Goal: Information Seeking & Learning: Learn about a topic

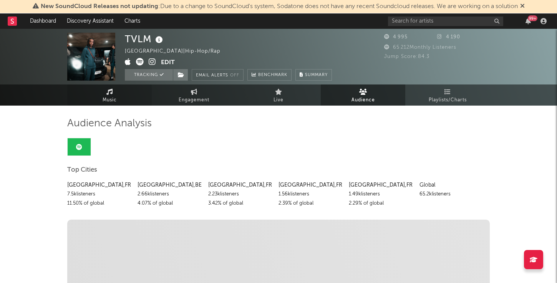
click at [107, 93] on icon at bounding box center [109, 92] width 7 height 6
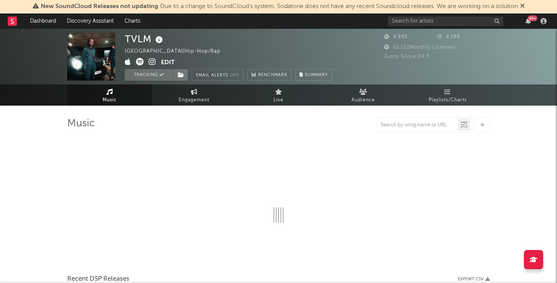
select select "1w"
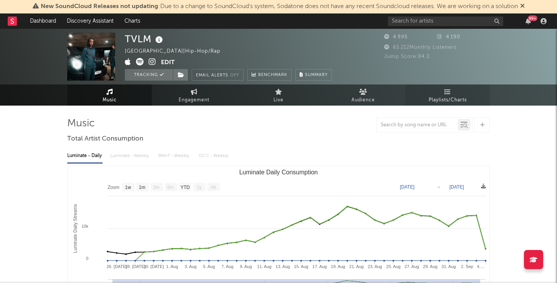
click at [442, 96] on span "Playlists/Charts" at bounding box center [447, 100] width 38 height 9
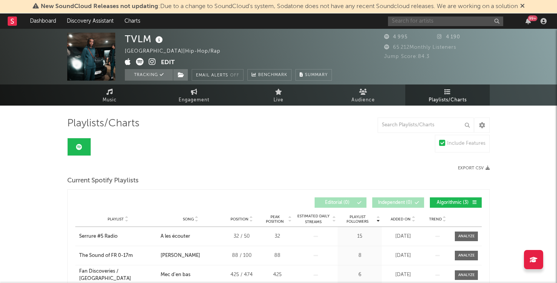
click at [416, 23] on input "text" at bounding box center [445, 22] width 115 height 10
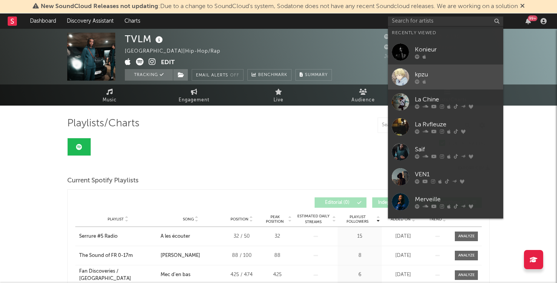
click at [421, 76] on div "kpzu" at bounding box center [457, 74] width 84 height 9
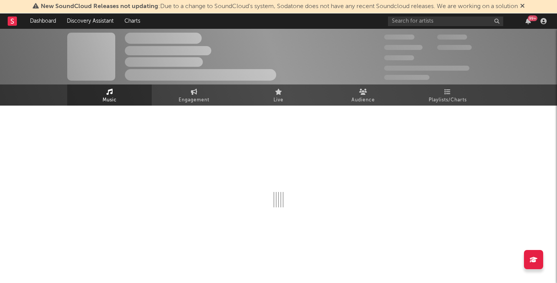
select select "1w"
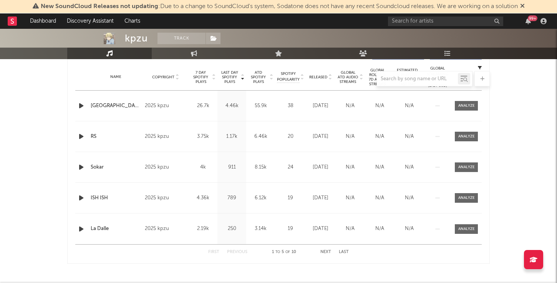
scroll to position [303, 0]
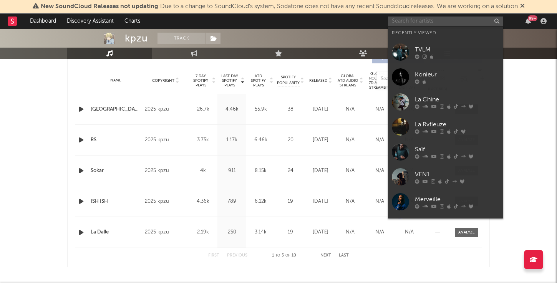
click at [419, 21] on input "text" at bounding box center [445, 22] width 115 height 10
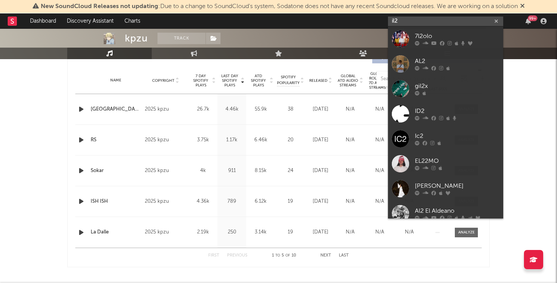
drag, startPoint x: 418, startPoint y: 21, endPoint x: 372, endPoint y: 18, distance: 46.2
click at [372, 18] on nav "Dashboard Discovery Assistant Charts il2 99 +" at bounding box center [278, 20] width 557 height 15
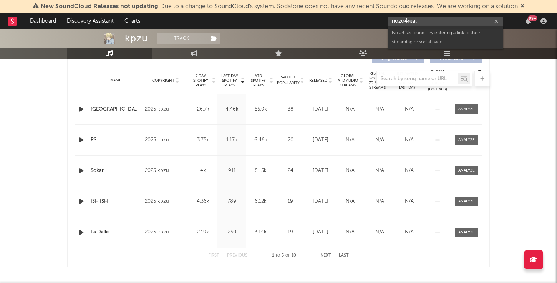
click at [410, 19] on input "nozo4real" at bounding box center [445, 22] width 115 height 10
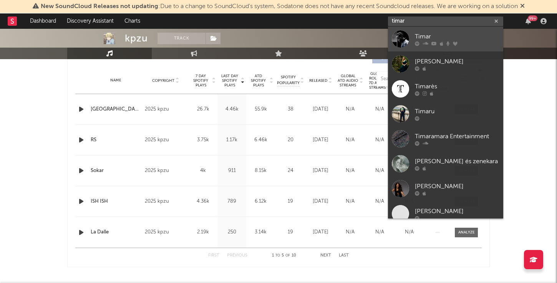
type input "timar"
click at [441, 33] on div "Timar" at bounding box center [457, 36] width 84 height 9
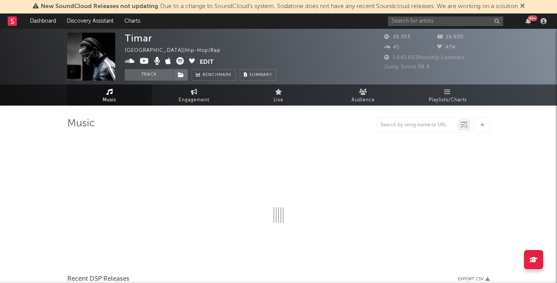
select select "6m"
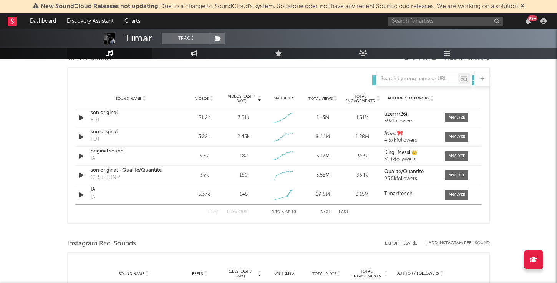
scroll to position [525, 0]
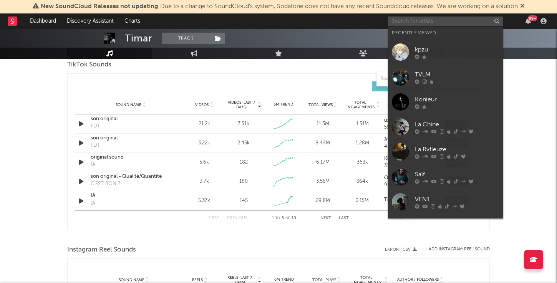
click at [411, 18] on input "text" at bounding box center [445, 22] width 115 height 10
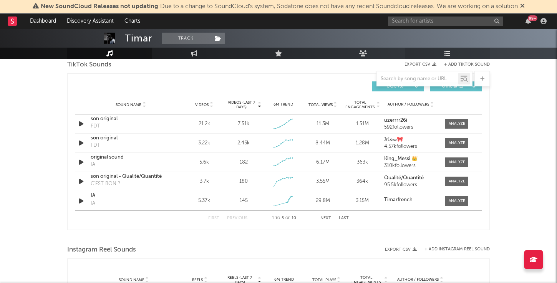
click at [439, 50] on link "Playlists/Charts" at bounding box center [447, 54] width 84 height 12
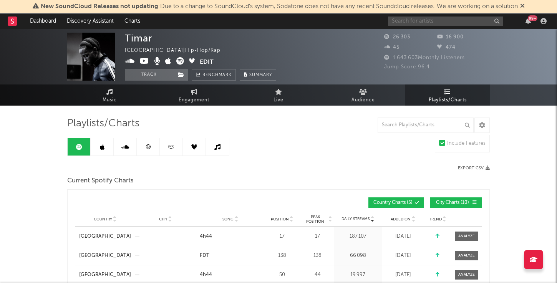
click at [409, 17] on input "text" at bounding box center [445, 22] width 115 height 10
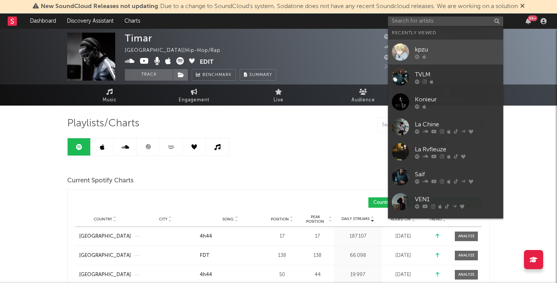
click at [431, 48] on div "kpzu" at bounding box center [457, 49] width 84 height 9
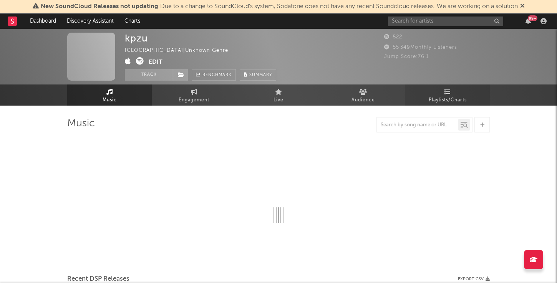
select select "1w"
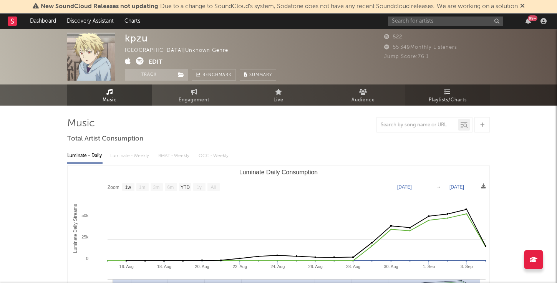
click at [443, 94] on link "Playlists/Charts" at bounding box center [447, 94] width 84 height 21
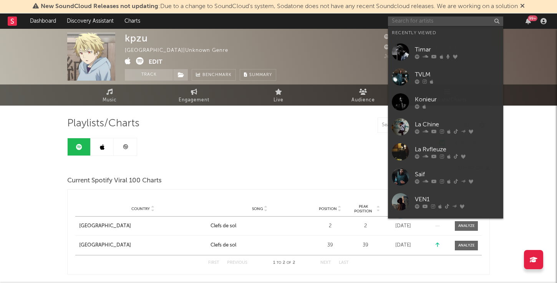
click at [411, 23] on input "text" at bounding box center [445, 22] width 115 height 10
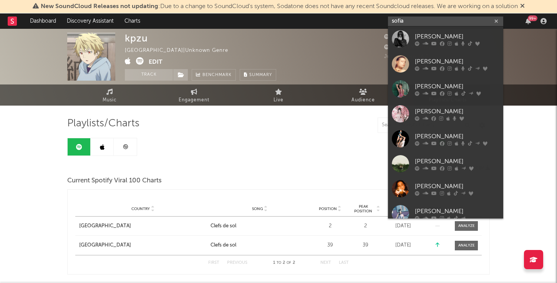
click at [423, 19] on input "sofia" at bounding box center [445, 22] width 115 height 10
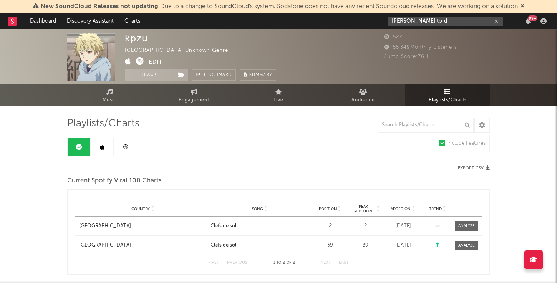
click at [409, 20] on input "[PERSON_NAME] tord" at bounding box center [445, 22] width 115 height 10
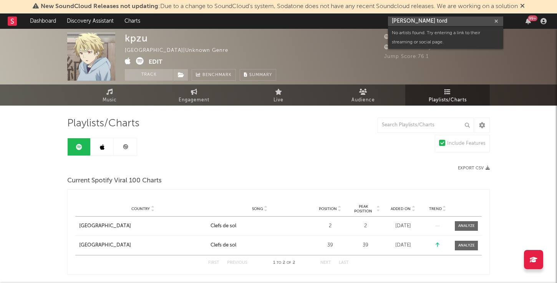
click at [409, 20] on input "[PERSON_NAME] tord" at bounding box center [445, 22] width 115 height 10
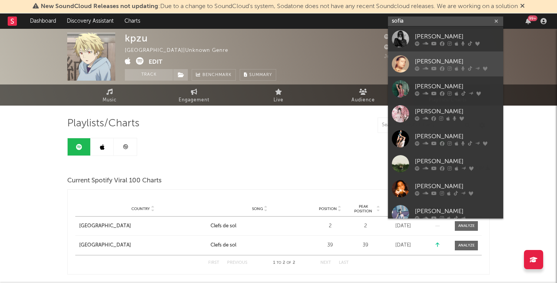
type input "sofia"
click at [444, 63] on div "[PERSON_NAME]" at bounding box center [457, 61] width 84 height 9
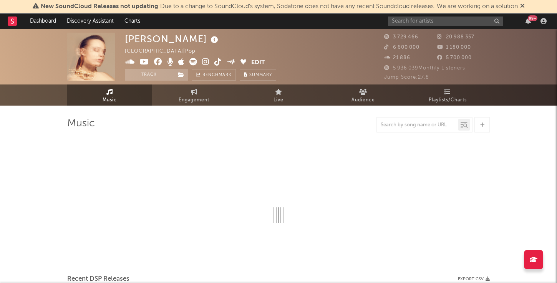
select select "6m"
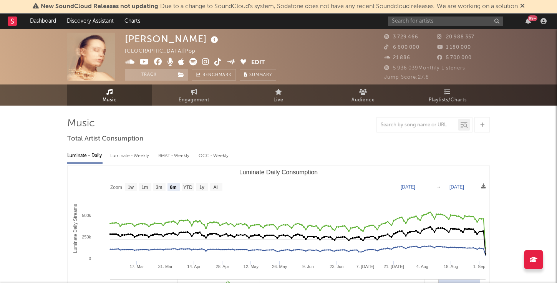
select select "6m"
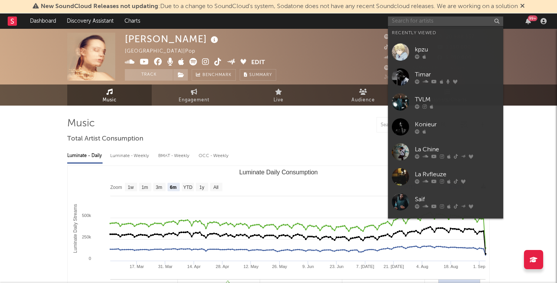
click at [421, 18] on input "text" at bounding box center [445, 22] width 115 height 10
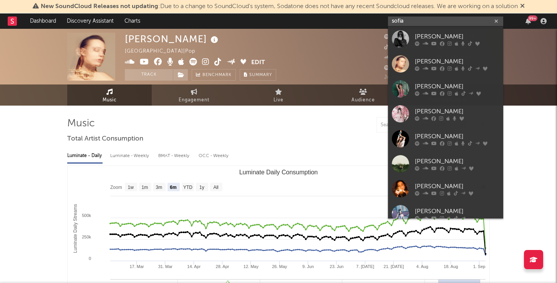
type input "sofia"
